Goal: Task Accomplishment & Management: Complete application form

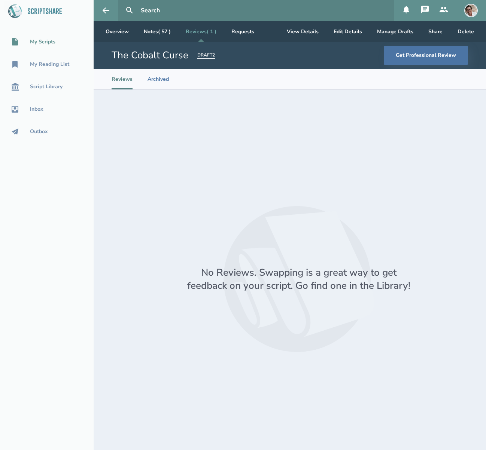
click at [48, 42] on div "My Scripts" at bounding box center [42, 42] width 25 height 6
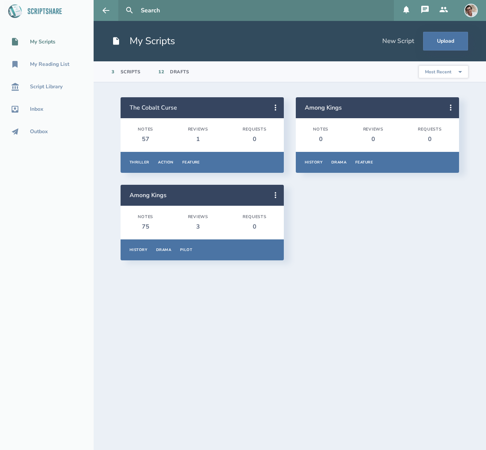
click at [219, 109] on h2 "The Cobalt Curse" at bounding box center [199, 108] width 138 height 8
click at [275, 109] on icon at bounding box center [275, 108] width 1 height 6
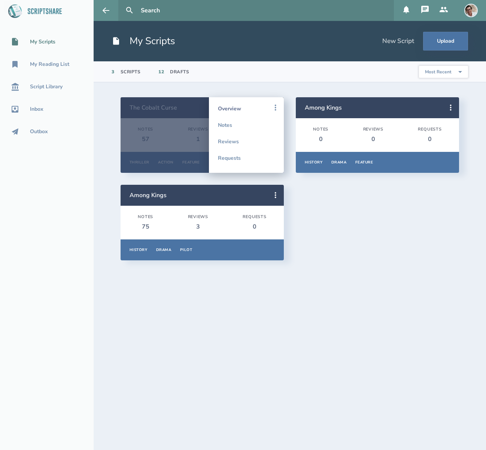
click at [242, 107] on link "Overview" at bounding box center [246, 108] width 57 height 16
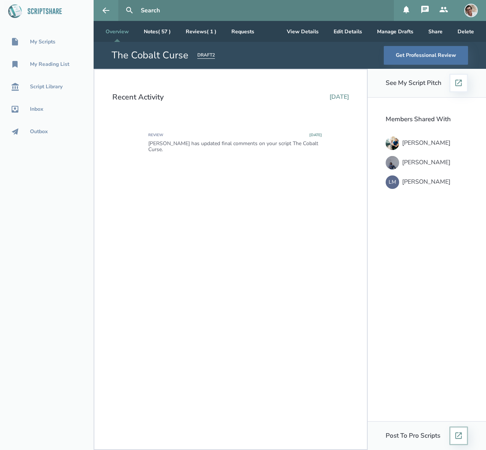
click at [459, 437] on icon at bounding box center [458, 436] width 7 height 7
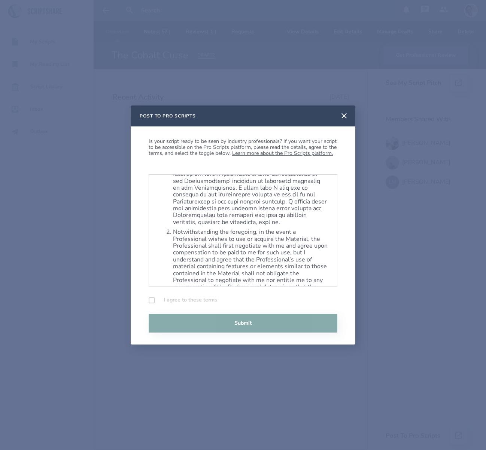
scroll to position [748, 0]
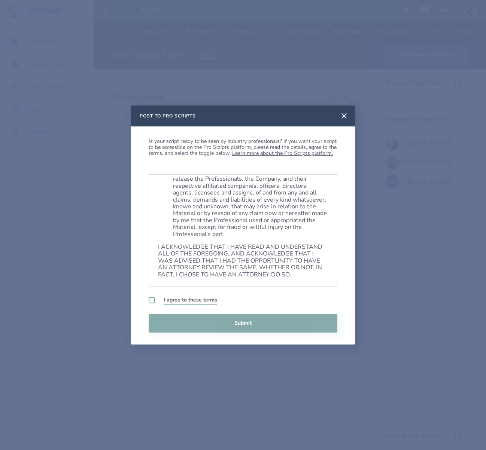
click at [149, 303] on label at bounding box center [152, 301] width 6 height 6
checkbox input "true"
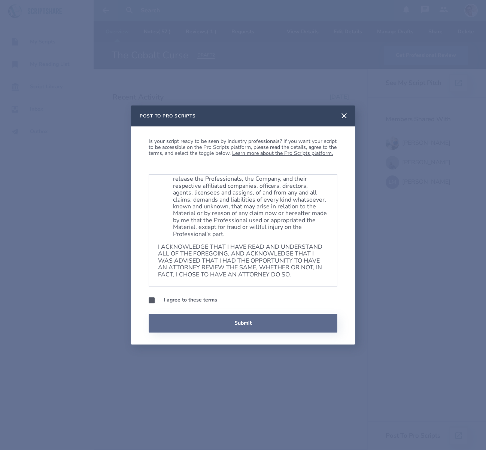
click at [222, 326] on button "Submit" at bounding box center [243, 323] width 189 height 19
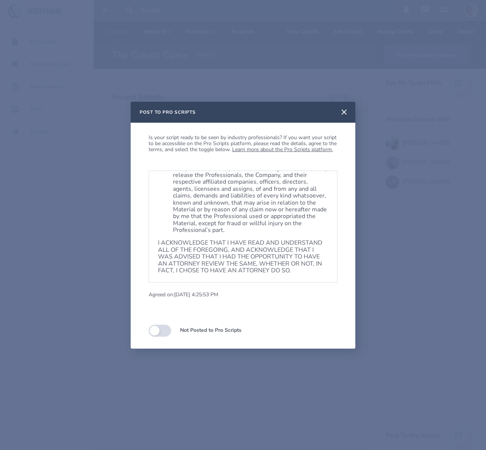
click at [177, 311] on div "Pro Scripts Submission Release: [For Writers who agree to allow their materials…" at bounding box center [243, 254] width 189 height 166
click at [154, 333] on label at bounding box center [160, 331] width 22 height 12
checkbox input "true"
click at [218, 247] on p "I ACKNOWLEDGE THAT I HAVE READ AND UNDERSTAND ALL OF THE FOREGOING, AND ACKNOWL…" at bounding box center [243, 257] width 170 height 34
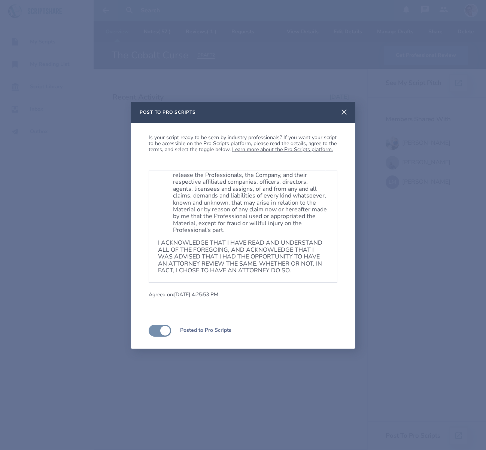
click at [343, 113] on icon at bounding box center [344, 112] width 9 height 9
